Goal: Find contact information: Find contact information

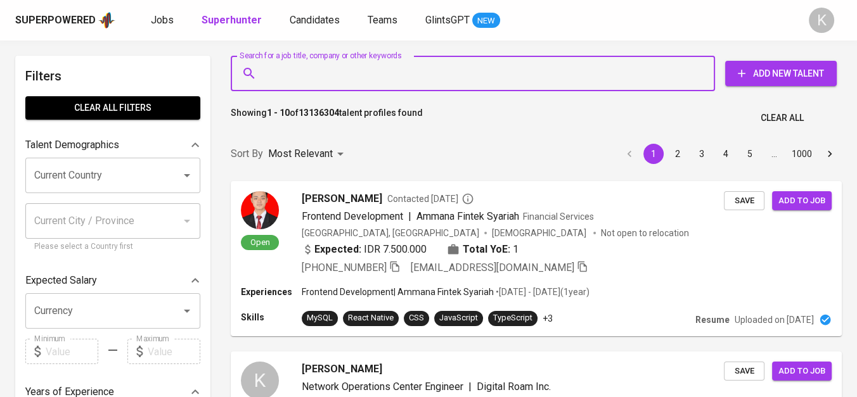
click at [361, 79] on input "Search for a job title, company or other keywords" at bounding box center [476, 73] width 428 height 24
paste input "PT. SUMBER SURYA KENCANA INHU"
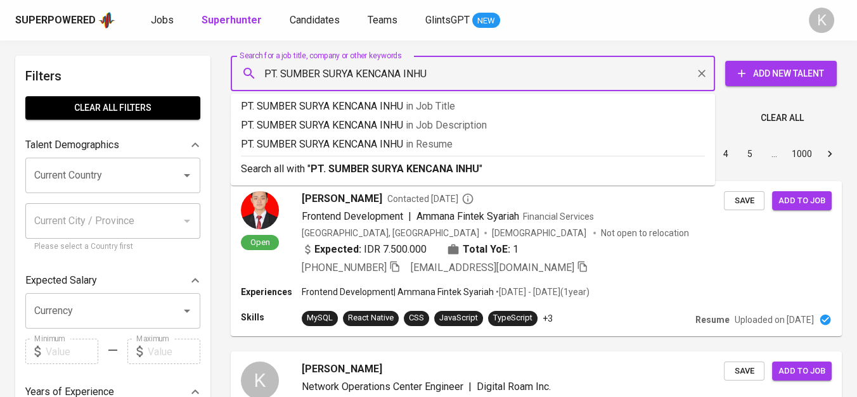
drag, startPoint x: 283, startPoint y: 79, endPoint x: 246, endPoint y: 83, distance: 37.6
click at [246, 83] on div "PT. SUMBER SURYA KENCANA INHU Search for a job title, company or other keywords" at bounding box center [473, 73] width 484 height 35
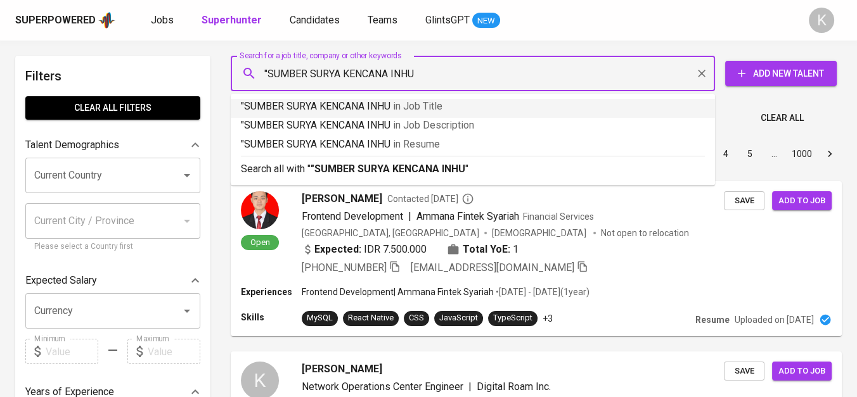
click at [421, 79] on input ""SUMBER SURYA KENCANA INHU" at bounding box center [476, 73] width 428 height 24
type input ""SUMBER SURYA KENCANA INHU""
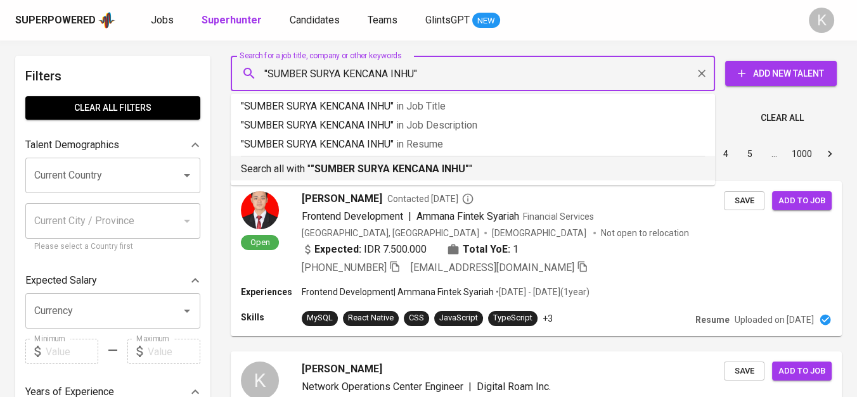
click at [447, 169] on b ""SUMBER SURYA KENCANA INHU"" at bounding box center [390, 169] width 158 height 12
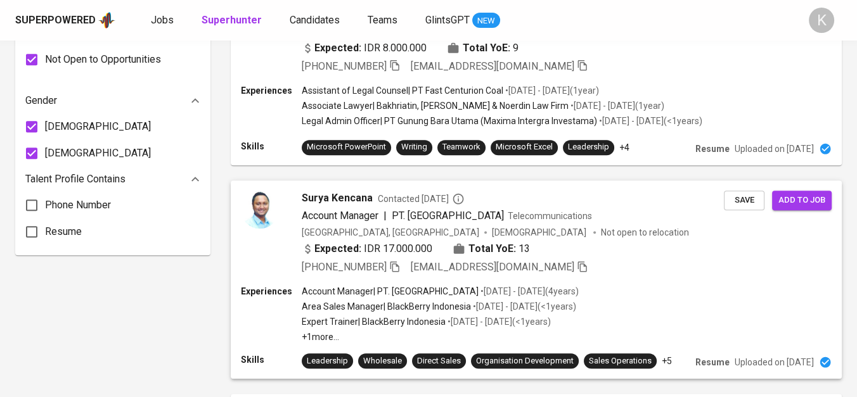
scroll to position [563, 0]
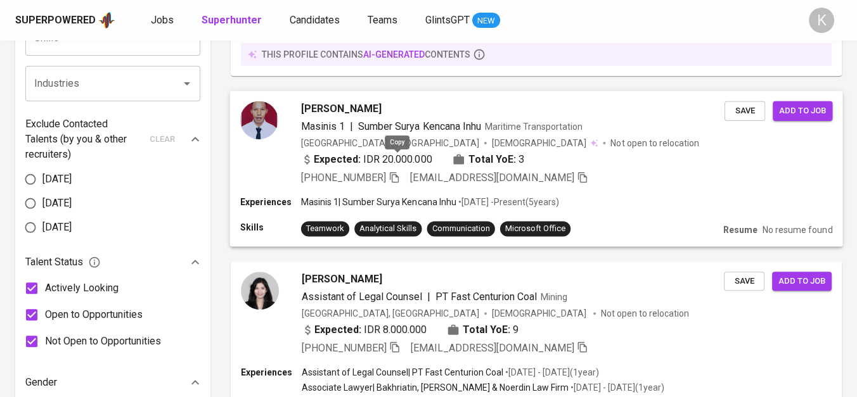
click at [395, 171] on icon "button" at bounding box center [394, 176] width 11 height 11
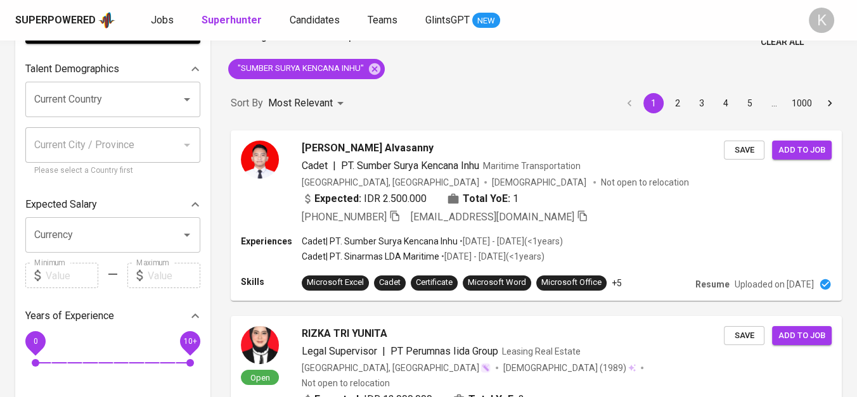
scroll to position [0, 0]
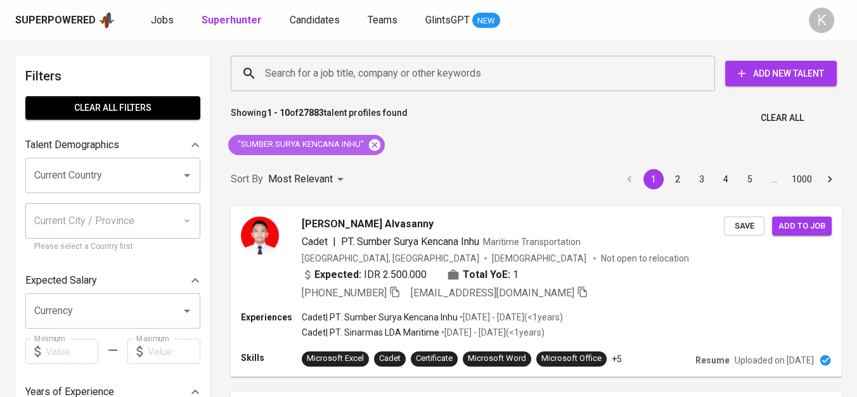
drag, startPoint x: 376, startPoint y: 141, endPoint x: 606, endPoint y: 0, distance: 269.5
click at [376, 141] on icon at bounding box center [374, 144] width 11 height 11
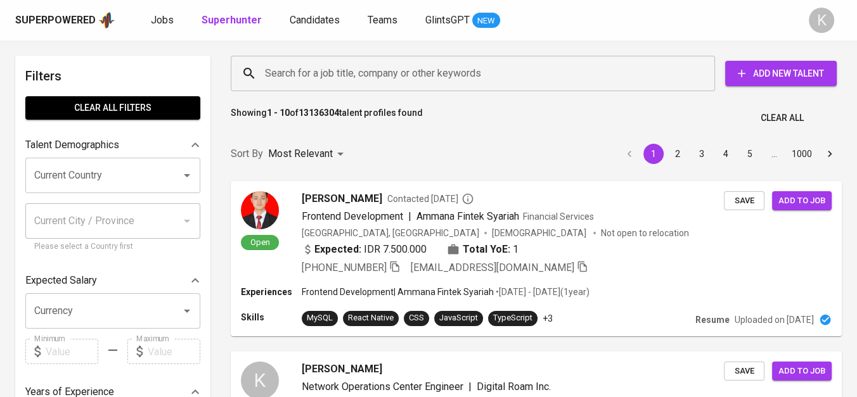
click at [371, 77] on input "Search for a job title, company or other keywords" at bounding box center [476, 73] width 428 height 24
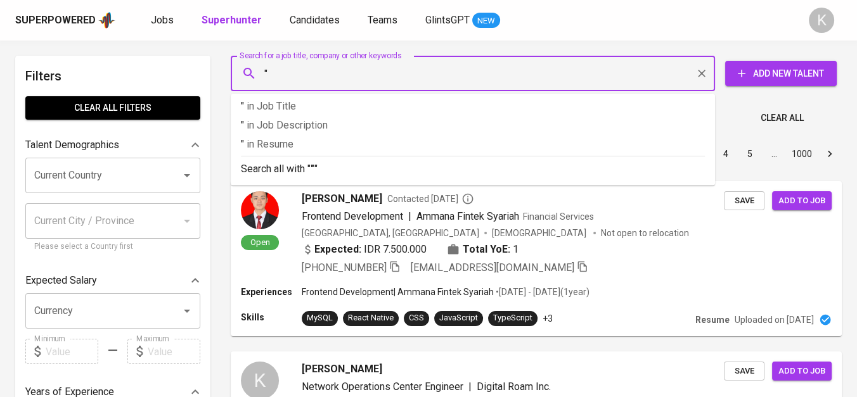
paste input "PT. Multi Palma Sejahtera"
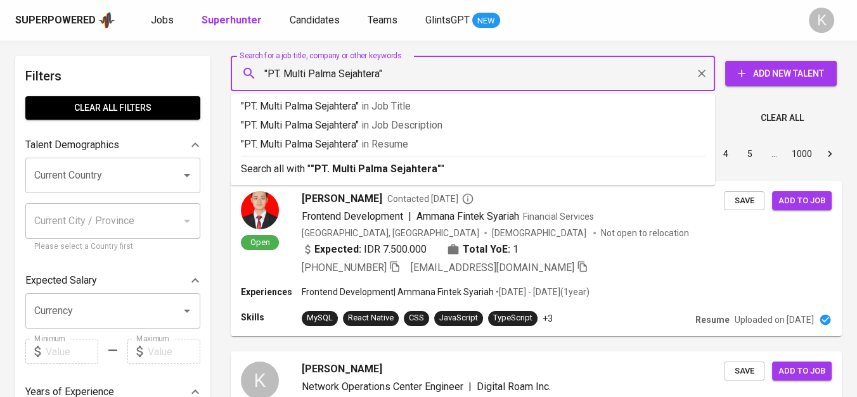
drag, startPoint x: 284, startPoint y: 74, endPoint x: 267, endPoint y: 70, distance: 17.5
click at [267, 70] on input ""PT. Multi Palma Sejahtera"" at bounding box center [476, 73] width 428 height 24
type input ""Multi Palma Sejahtera""
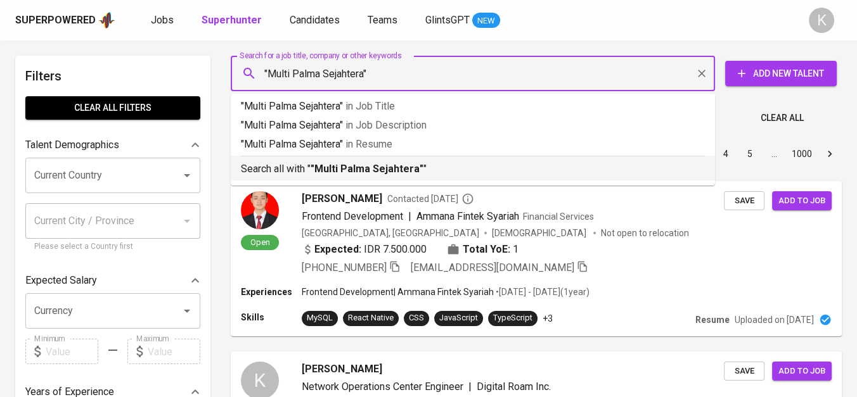
click at [342, 166] on b ""Multi Palma Sejahtera"" at bounding box center [367, 169] width 113 height 12
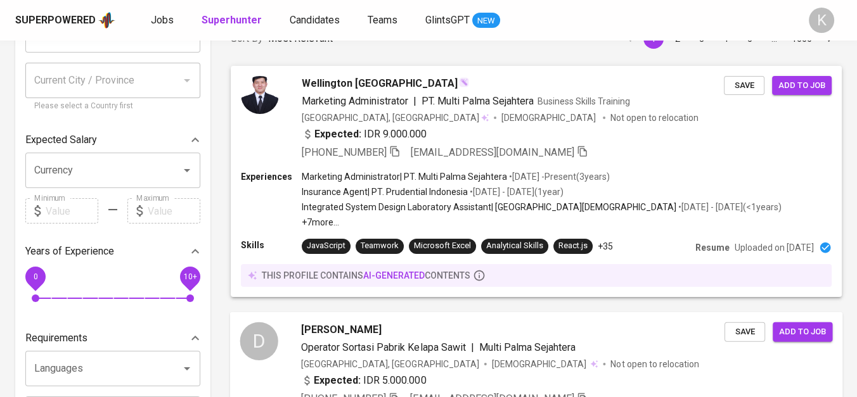
scroll to position [70, 0]
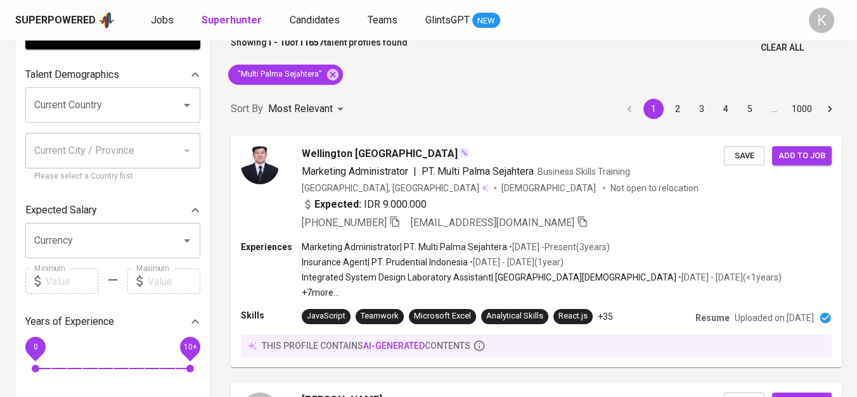
scroll to position [70, 0]
click at [396, 215] on span "+62 812-6897-5171" at bounding box center [350, 222] width 99 height 15
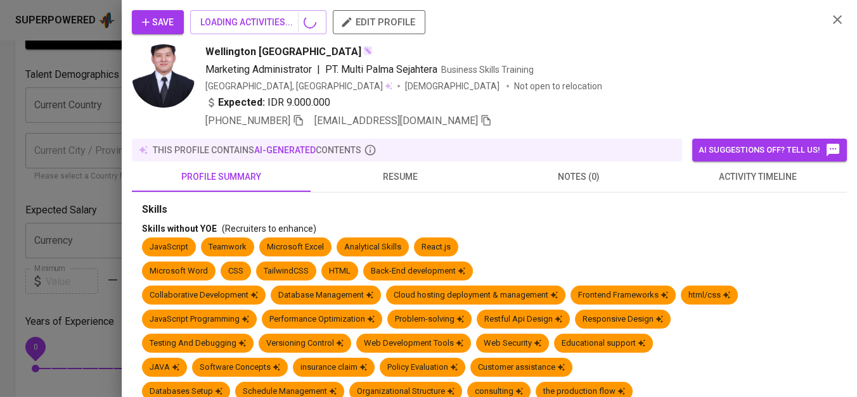
click at [837, 14] on icon "button" at bounding box center [837, 19] width 15 height 15
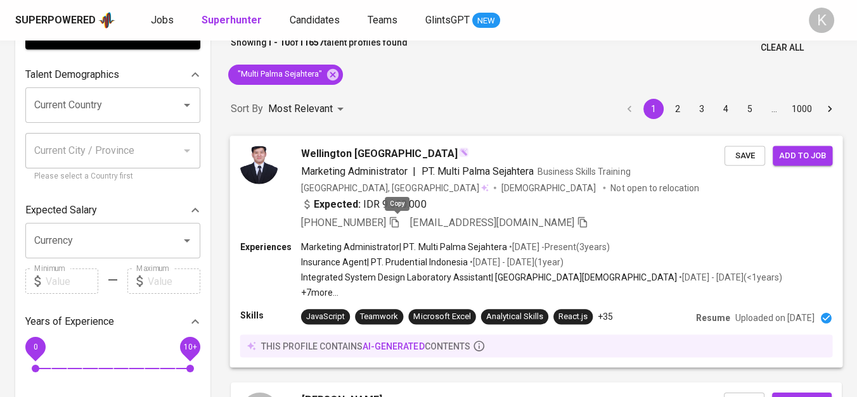
click at [396, 216] on icon "button" at bounding box center [394, 221] width 11 height 11
drag, startPoint x: 335, startPoint y: 75, endPoint x: 492, endPoint y: 76, distance: 157.2
click at [335, 75] on icon at bounding box center [333, 75] width 14 height 14
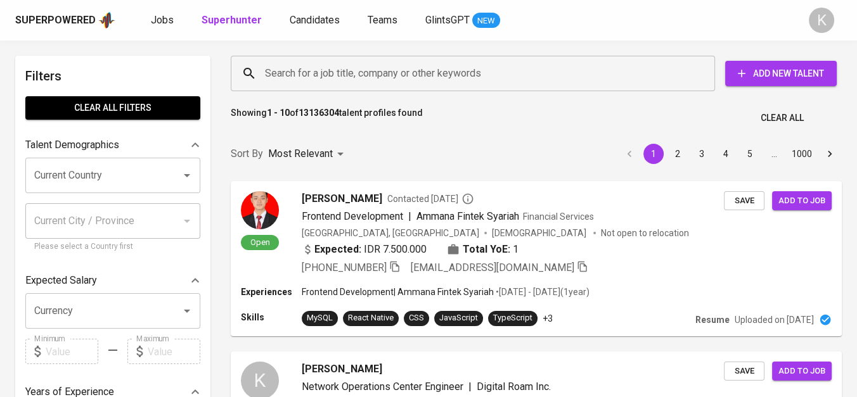
click at [384, 67] on input "Search for a job title, company or other keywords" at bounding box center [476, 73] width 428 height 24
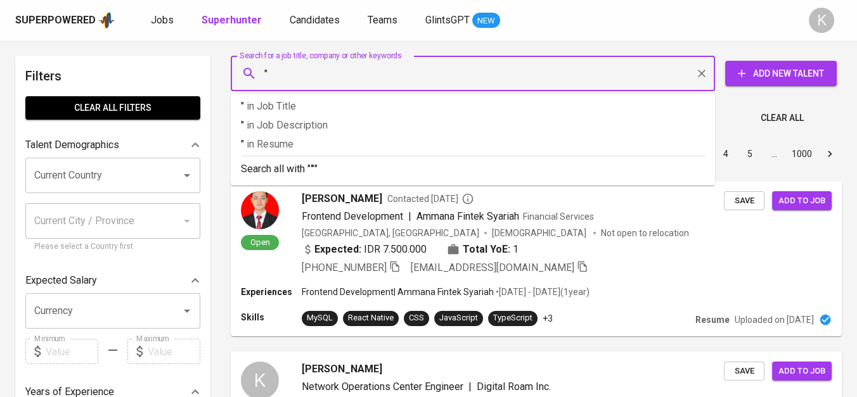
paste input "SKY LIGHT MULTITRADA"
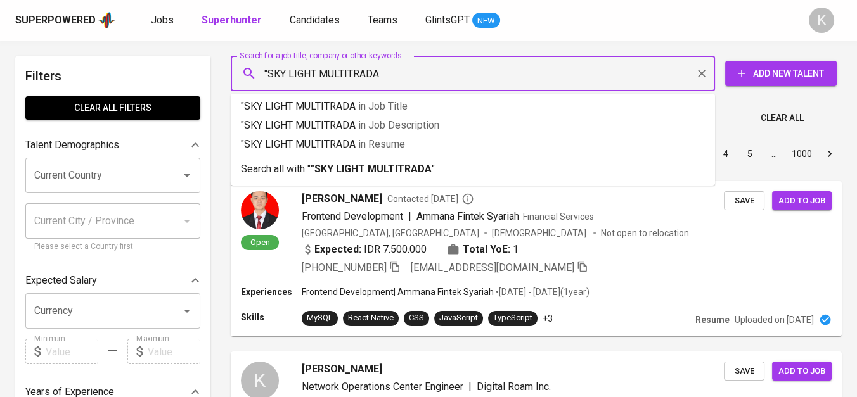
type input ""SKY LIGHT MULTITRADA""
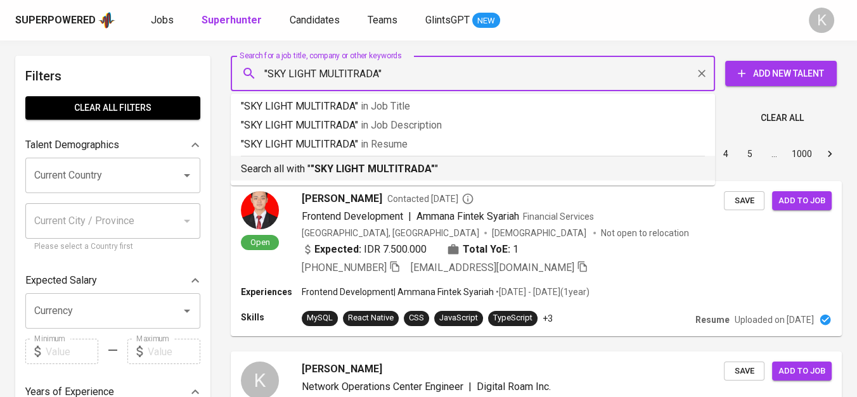
click at [397, 172] on b ""SKY LIGHT MULTITRADA"" at bounding box center [373, 169] width 124 height 12
click at [382, 164] on div "Sort By Most Relevant MOST_RELEVANT 1 2 3 4 5 … 1000" at bounding box center [536, 154] width 626 height 39
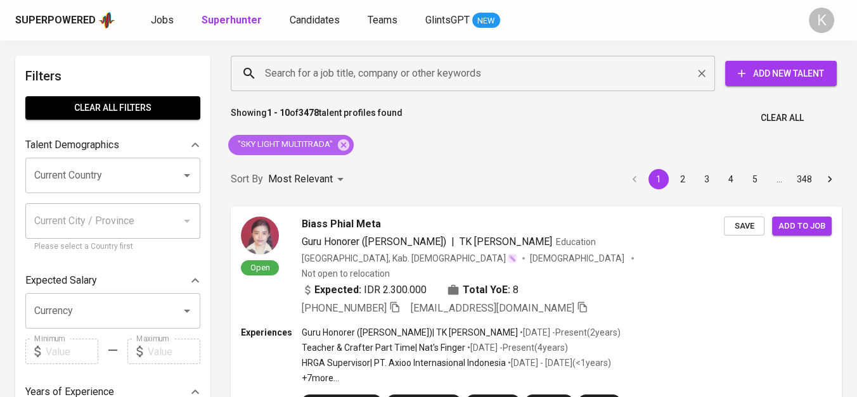
click at [346, 141] on icon at bounding box center [343, 144] width 11 height 11
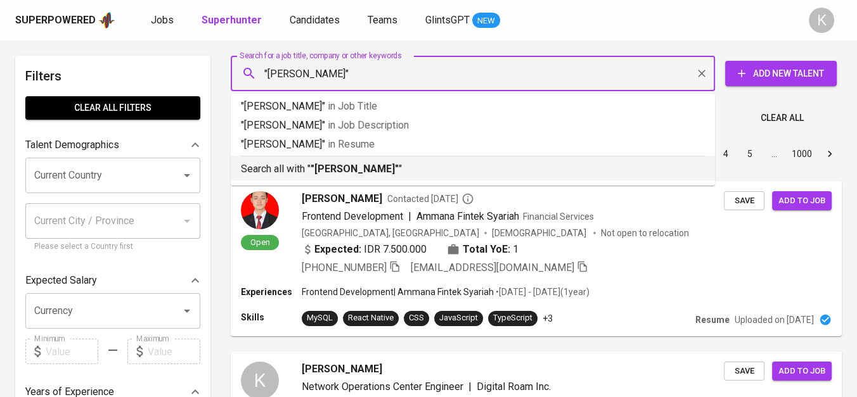
click at [362, 168] on b ""Mustika Janati"" at bounding box center [355, 169] width 88 height 12
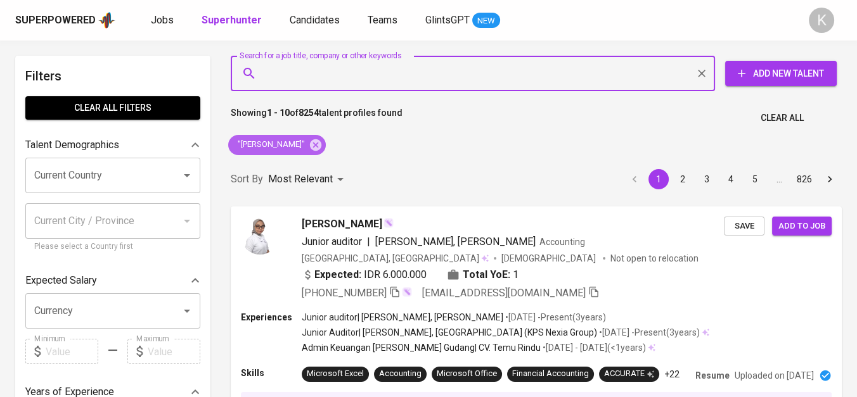
drag, startPoint x: 302, startPoint y: 139, endPoint x: 193, endPoint y: 0, distance: 176.5
click at [309, 139] on icon at bounding box center [316, 145] width 14 height 14
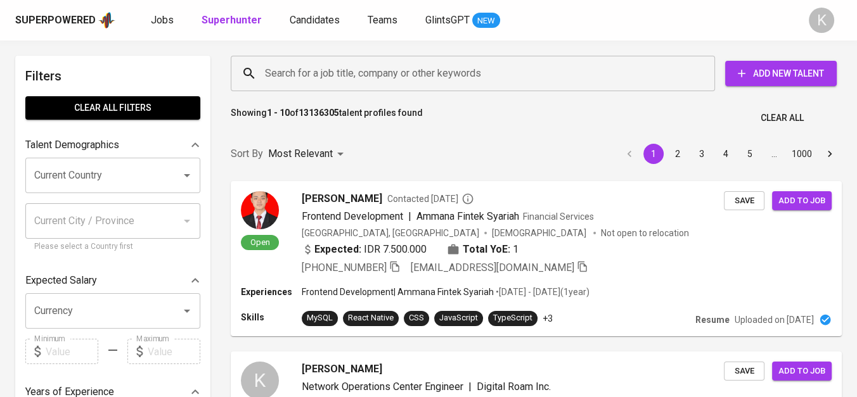
click at [347, 75] on input "Search for a job title, company or other keywords" at bounding box center [476, 73] width 428 height 24
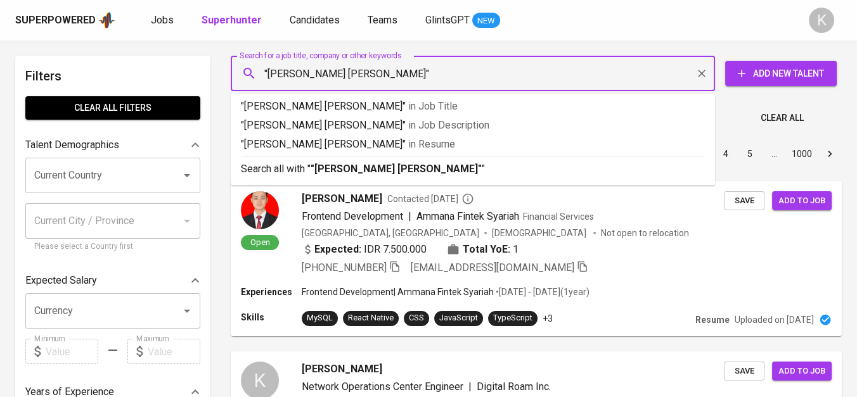
type input ""Vanessa Jennifer""
click at [364, 72] on input ""Vanessa Jennifer"" at bounding box center [476, 73] width 428 height 24
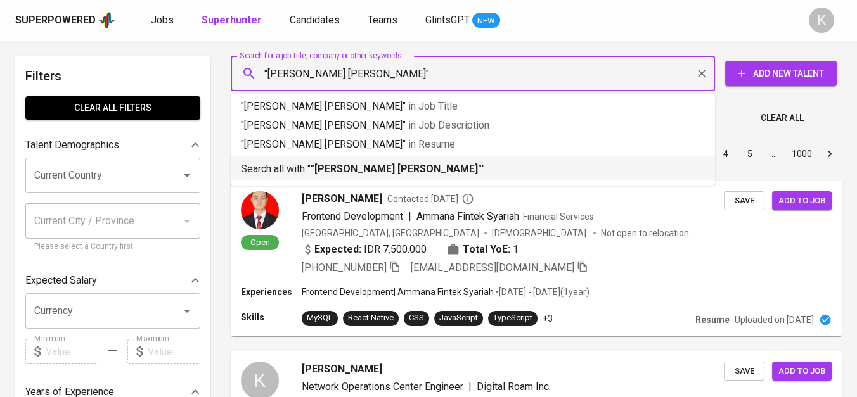
click at [371, 162] on p "Search all with " "Vanessa Jennifer" "" at bounding box center [473, 169] width 464 height 15
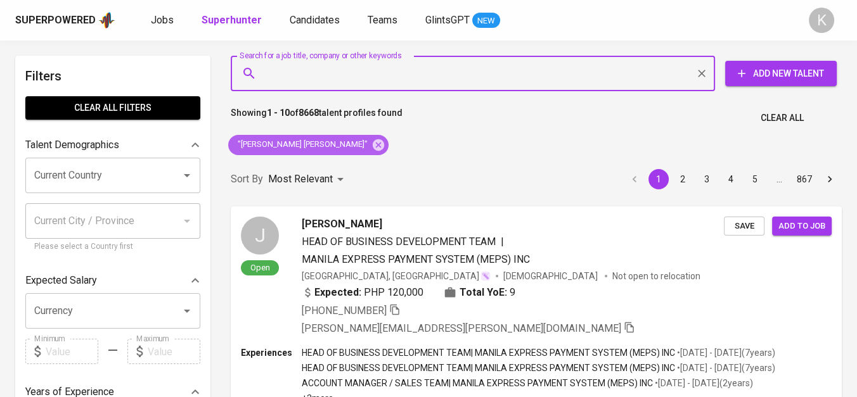
drag, startPoint x: 321, startPoint y: 141, endPoint x: 346, endPoint y: 10, distance: 134.3
click at [373, 141] on icon at bounding box center [378, 144] width 11 height 11
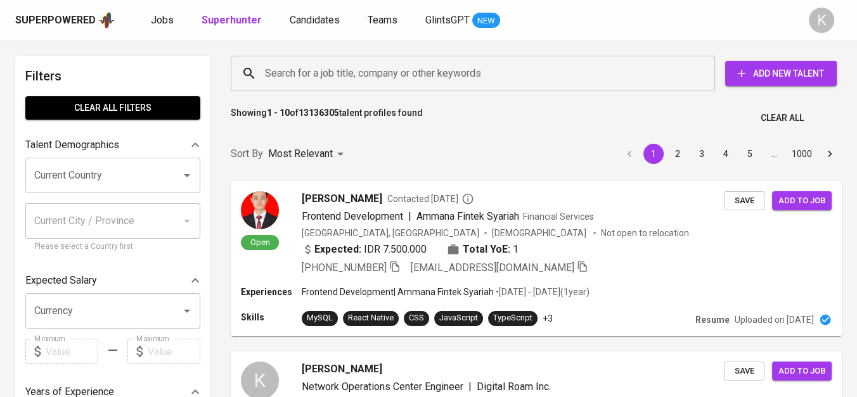
click at [351, 69] on input "Search for a job title, company or other keywords" at bounding box center [476, 73] width 428 height 24
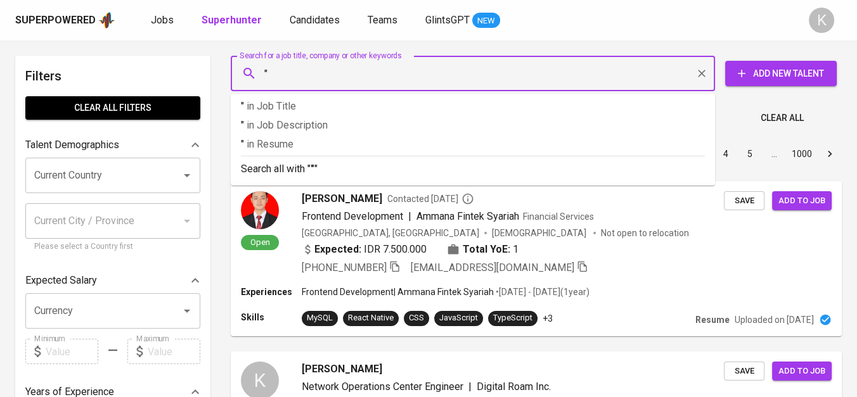
paste input "HARADA CORPORINDO"
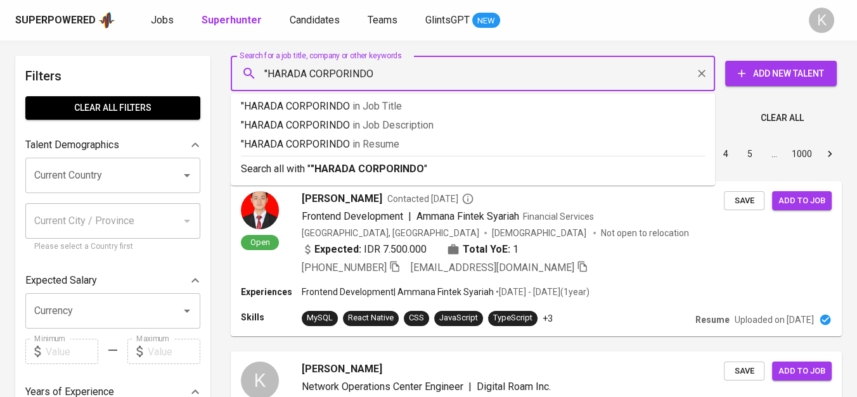
type input ""HARADA CORPORINDO""
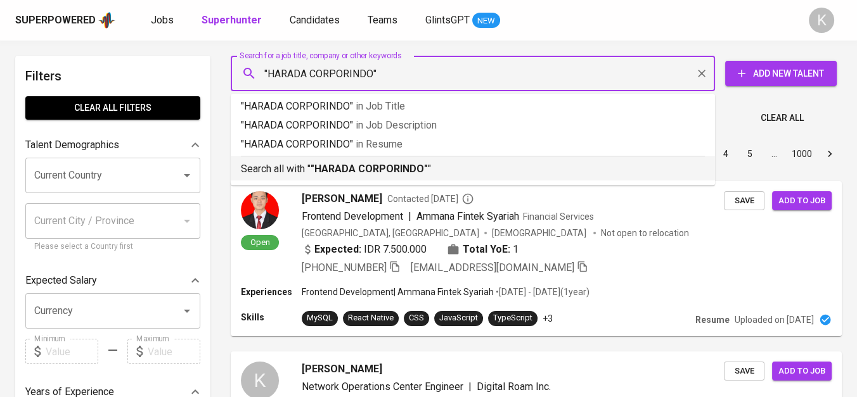
click at [418, 166] on b ""HARADA CORPORINDO"" at bounding box center [369, 169] width 117 height 12
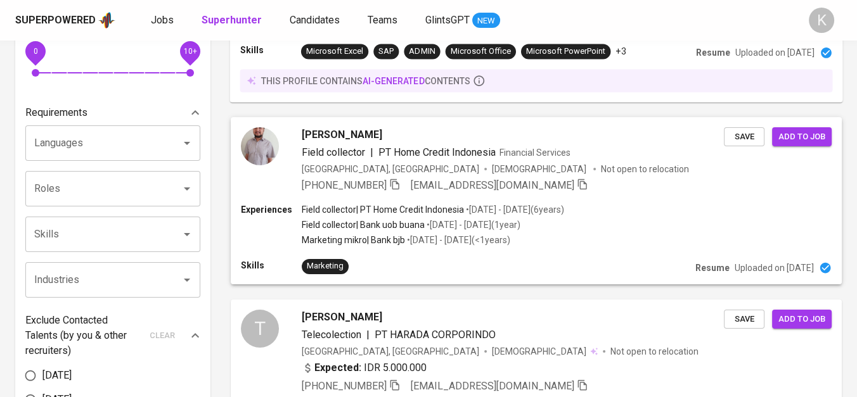
scroll to position [492, 0]
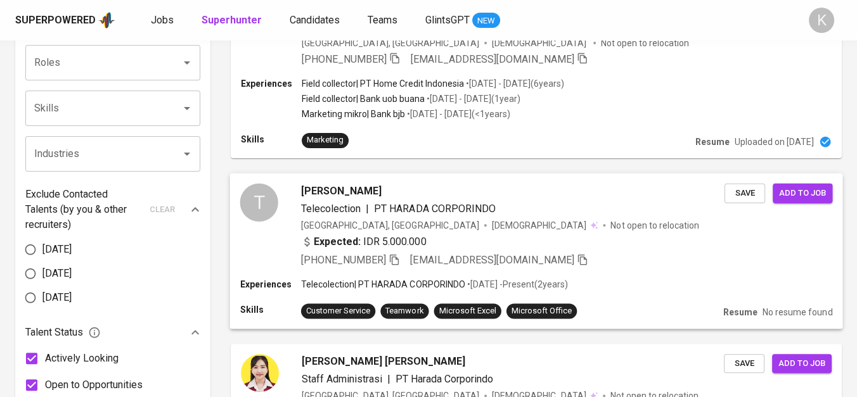
drag, startPoint x: 394, startPoint y: 243, endPoint x: 398, endPoint y: 252, distance: 9.1
click at [394, 254] on icon "button" at bounding box center [394, 259] width 9 height 11
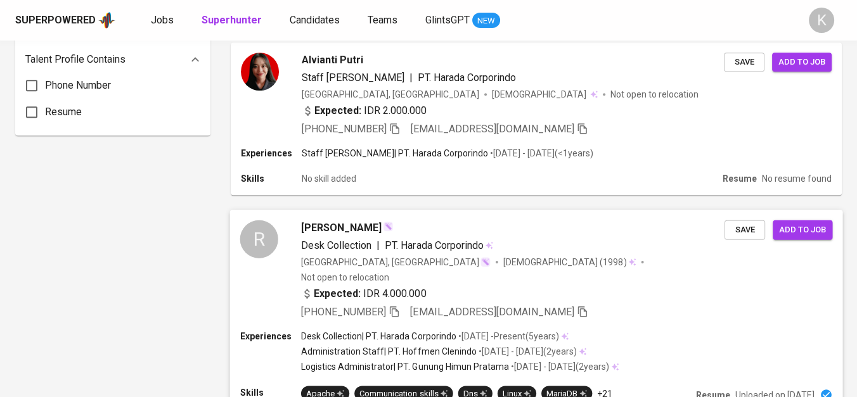
scroll to position [986, 0]
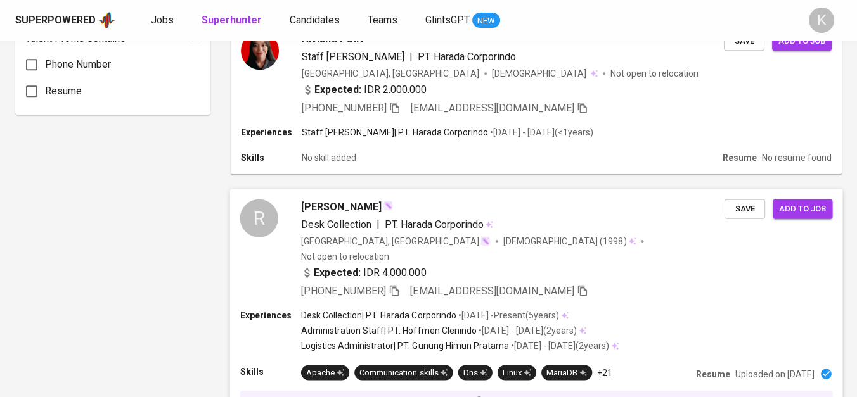
click at [386, 285] on span "+62 813-8088-8742" at bounding box center [343, 291] width 85 height 12
click at [394, 285] on icon "button" at bounding box center [394, 290] width 9 height 11
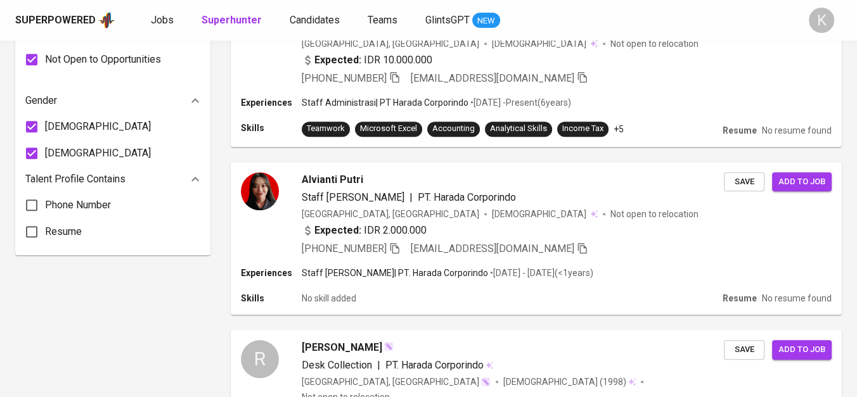
scroll to position [563, 0]
